Goal: Task Accomplishment & Management: Complete application form

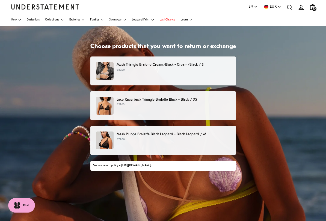
scroll to position [28, 0]
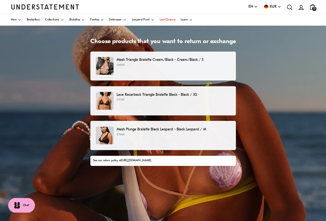
click at [224, 68] on div "Mesh Triangle Bralette Cream/Black - Cream/Black / S €69.00" at bounding box center [163, 66] width 134 height 18
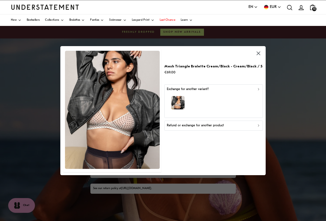
click at [224, 126] on div "Refund or exchange for another product" at bounding box center [214, 125] width 94 height 5
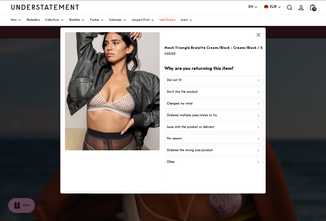
click at [238, 92] on div "Don't like the product" at bounding box center [214, 92] width 94 height 5
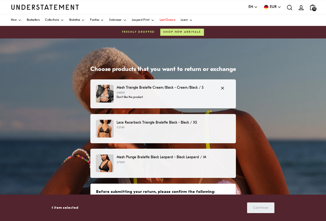
click at [193, 129] on p "€27.60" at bounding box center [174, 128] width 114 height 4
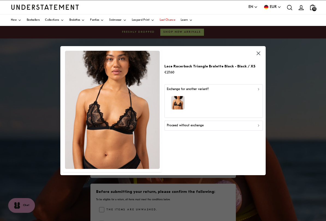
click at [221, 127] on div "Proceed without exchange" at bounding box center [214, 125] width 94 height 5
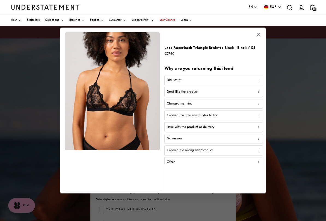
click at [235, 78] on div "Did not fit" at bounding box center [214, 80] width 94 height 5
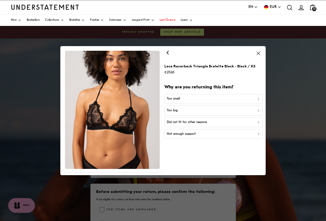
click at [230, 97] on div "Too small" at bounding box center [214, 98] width 94 height 5
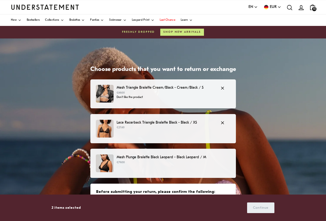
click at [185, 98] on p "Don't like the product" at bounding box center [166, 97] width 98 height 4
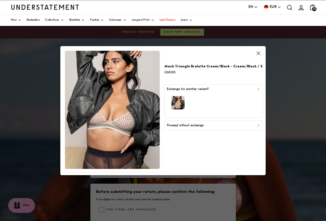
click at [206, 127] on div "Proceed without exchange" at bounding box center [214, 125] width 94 height 5
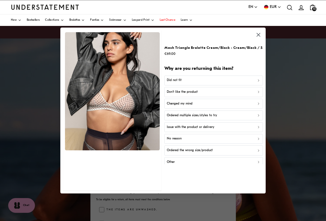
click at [212, 80] on div "Did not fit" at bounding box center [214, 80] width 94 height 5
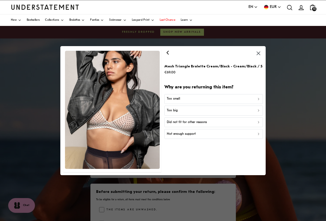
click at [214, 97] on div "Too small" at bounding box center [214, 98] width 94 height 5
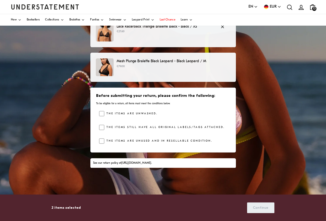
scroll to position [18, 0]
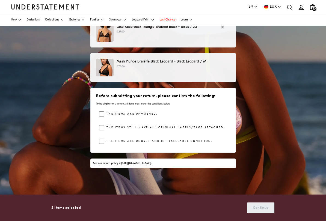
click at [105, 111] on label "The items are unwashed." at bounding box center [130, 113] width 53 height 5
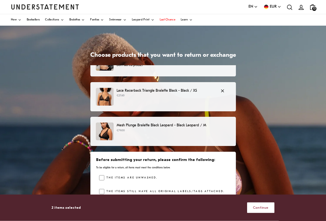
scroll to position [15, 0]
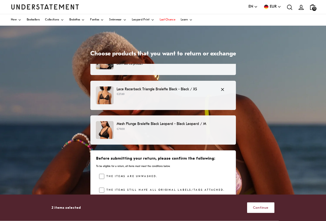
click at [225, 89] on icon "button" at bounding box center [222, 89] width 5 height 5
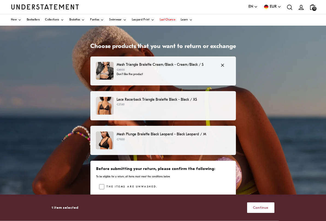
scroll to position [23, 0]
click at [185, 143] on div "Mesh Plunge Bralette Black Leopard - Black Leopard / M €79.00" at bounding box center [163, 141] width 134 height 18
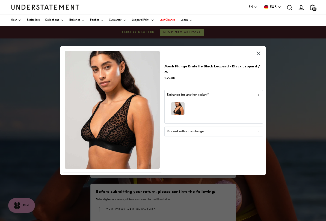
click at [252, 8] on span "EN" at bounding box center [250, 7] width 5 height 6
click at [253, 27] on span "Deutsch" at bounding box center [253, 28] width 10 height 4
click at [261, 52] on icon "button" at bounding box center [258, 53] width 6 height 6
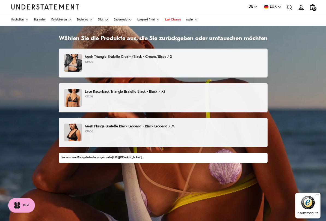
scroll to position [31, 0]
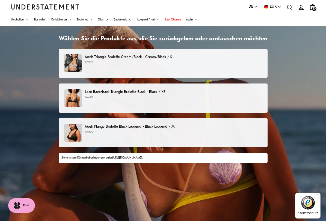
click at [235, 70] on div "Mesh Triangle Bralette Cream/Black - Cream/Black / S €69.00" at bounding box center [162, 63] width 197 height 18
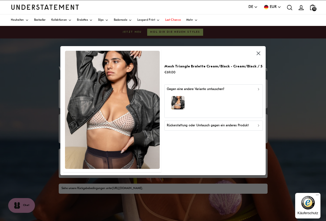
click at [234, 126] on p "Rückerstattung oder Umtausch gegen ein anderes Produkt" at bounding box center [208, 125] width 82 height 5
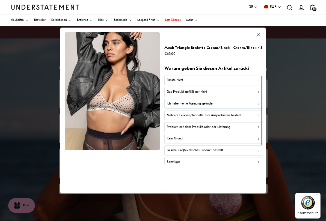
click at [246, 78] on div "Passte nicht" at bounding box center [214, 80] width 94 height 5
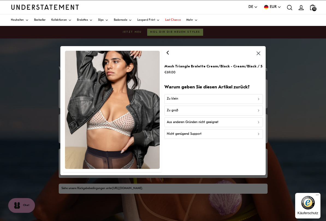
click at [231, 97] on div "Zu klein" at bounding box center [214, 98] width 94 height 5
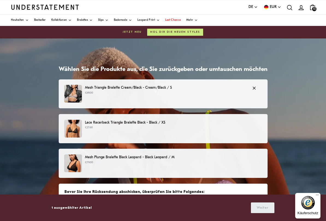
click at [203, 130] on div "Lace Racerback Triangle Bralette Black - Black / XS €27.60" at bounding box center [162, 129] width 197 height 18
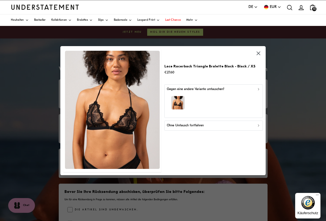
click at [225, 127] on div "Ohne Umtausch fortfahren" at bounding box center [214, 125] width 94 height 5
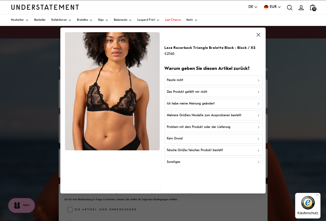
click at [226, 79] on div "Passte nicht" at bounding box center [214, 80] width 94 height 5
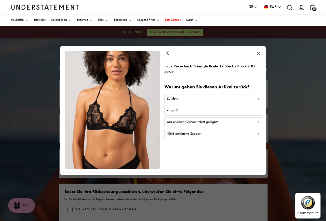
click at [233, 99] on div "Zu klein" at bounding box center [214, 98] width 94 height 5
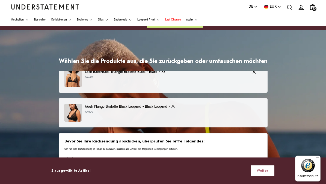
scroll to position [8, 0]
click at [265, 172] on span "Weiter" at bounding box center [263, 170] width 12 height 10
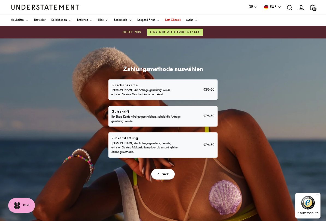
click at [157, 146] on p "Sobald die Anfrage genehmigt wurde, erhalten Sie eine Rückerstattung über die u…" at bounding box center [145, 147] width 69 height 13
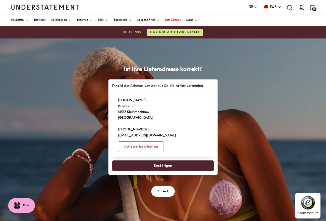
click at [199, 161] on span "Bestätigen" at bounding box center [163, 166] width 90 height 10
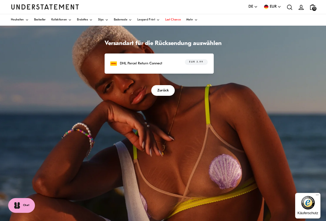
scroll to position [24, 0]
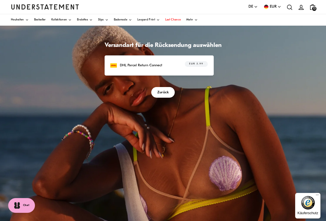
click at [166, 91] on span "Zurück" at bounding box center [162, 92] width 11 height 10
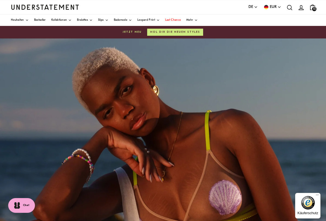
click at [326, 10] on div "Sprache DE English Deutsch Svenska Währung EUR Ålandinseln (EUR) Albanien (EUR)…" at bounding box center [163, 7] width 326 height 14
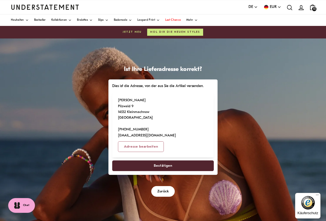
click at [158, 142] on span "Adresse bearbeiten" at bounding box center [141, 147] width 34 height 10
select select "**"
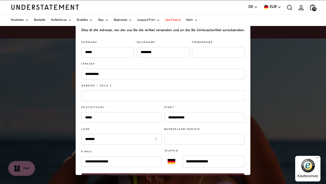
click at [288, 70] on div at bounding box center [163, 92] width 326 height 184
click at [301, 8] on icon "account" at bounding box center [301, 7] width 7 height 7
